Goal: Information Seeking & Learning: Find specific fact

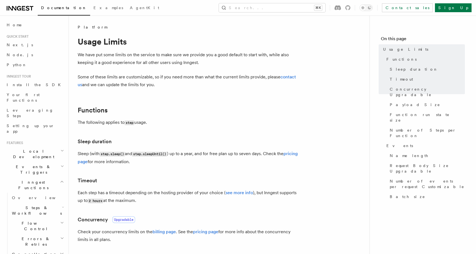
scroll to position [436, 0]
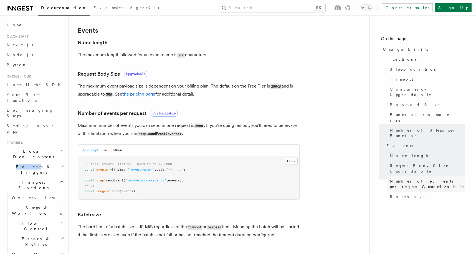
click at [410, 179] on span "Number of events per request Customizable" at bounding box center [427, 184] width 75 height 11
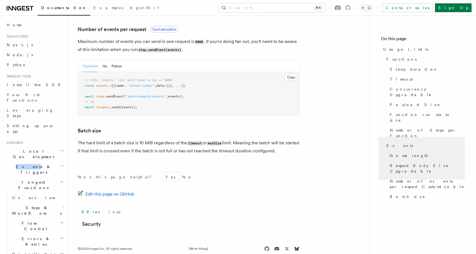
scroll to position [520, 0]
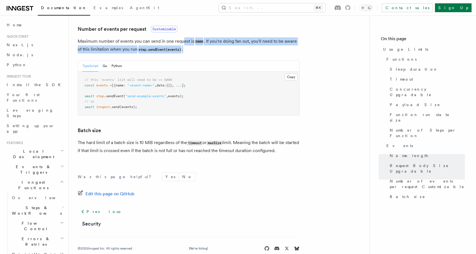
drag, startPoint x: 183, startPoint y: 41, endPoint x: 187, endPoint y: 48, distance: 8.3
click at [187, 48] on p "Maximum number of events you can send in one request is 5000 . If you're doing …" at bounding box center [189, 45] width 222 height 16
click at [197, 50] on p "Maximum number of events you can send in one request is 5000 . If you're doing …" at bounding box center [189, 45] width 222 height 16
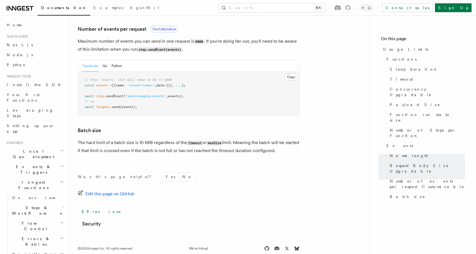
click at [199, 42] on code "5000" at bounding box center [199, 41] width 10 height 5
click at [169, 30] on span "Customizable" at bounding box center [164, 29] width 27 height 7
click at [205, 51] on p "Maximum number of events you can send in one request is 5000 . If you're doing …" at bounding box center [189, 45] width 222 height 16
